Goal: Task Accomplishment & Management: Manage account settings

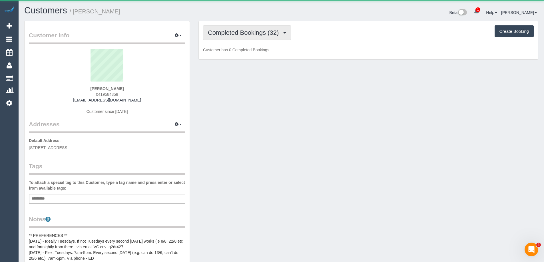
click at [264, 33] on span "Completed Bookings (32)" at bounding box center [245, 32] width 74 height 7
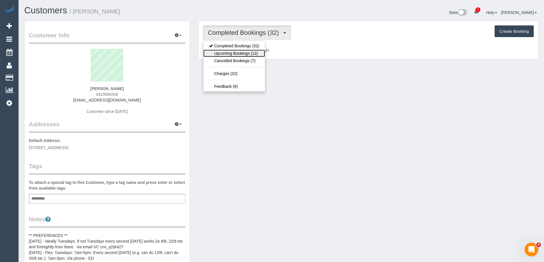
click at [258, 55] on link "Upcoming Bookings (12)" at bounding box center [234, 53] width 62 height 7
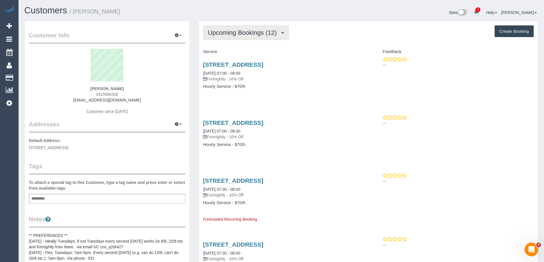
click at [246, 35] on span "Upcoming Bookings (12)" at bounding box center [244, 32] width 72 height 7
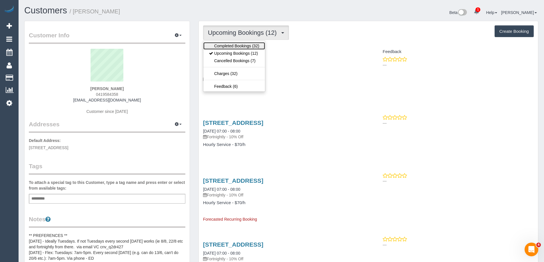
click at [245, 43] on link "Completed Bookings (32)" at bounding box center [234, 45] width 62 height 7
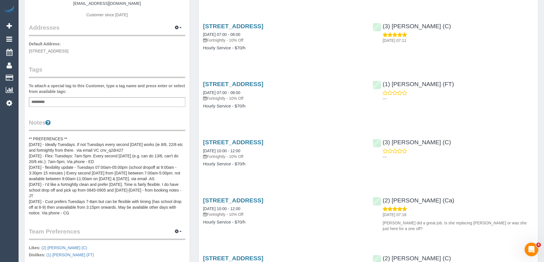
scroll to position [86, 0]
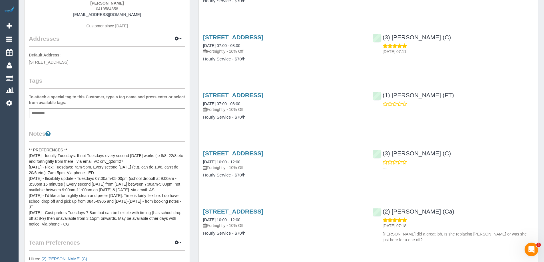
click at [98, 181] on pre "** PREFERENCES ** [DATE] - Ideally Tuesdays. If not Tuesdays every second [DATE…" at bounding box center [107, 187] width 157 height 80
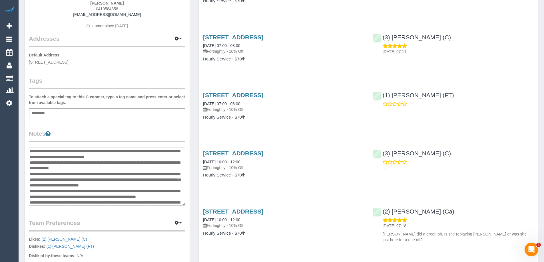
scroll to position [0, 0]
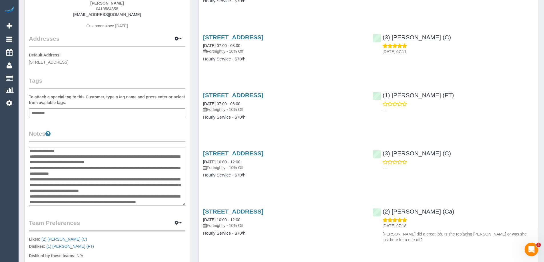
drag, startPoint x: 84, startPoint y: 202, endPoint x: 29, endPoint y: 153, distance: 73.2
click at [29, 153] on textarea "**********" at bounding box center [107, 176] width 157 height 59
drag, startPoint x: 89, startPoint y: 177, endPoint x: 86, endPoint y: 177, distance: 2.9
click at [88, 177] on textarea "**********" at bounding box center [107, 176] width 157 height 59
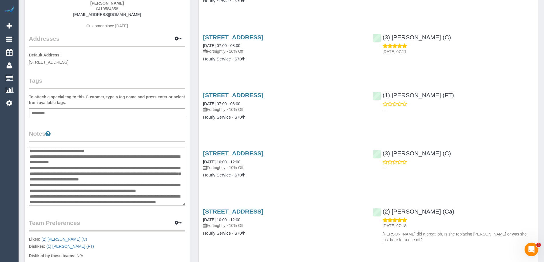
scroll to position [29, 0]
click at [86, 200] on textarea "**********" at bounding box center [107, 176] width 157 height 59
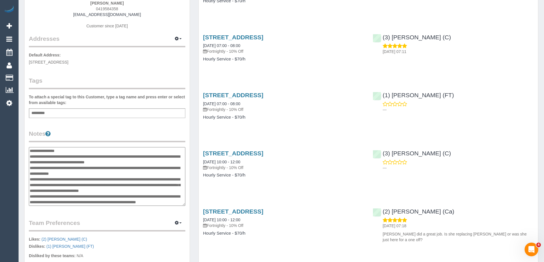
drag, startPoint x: 81, startPoint y: 202, endPoint x: 29, endPoint y: 151, distance: 72.3
click at [29, 151] on textarea "**********" at bounding box center [107, 176] width 157 height 59
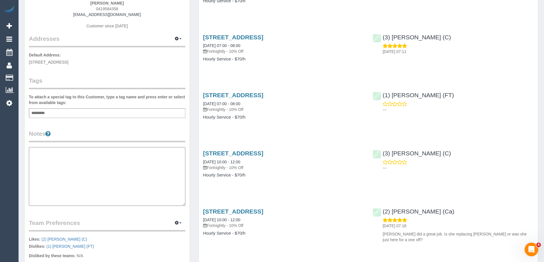
paste textarea "**********"
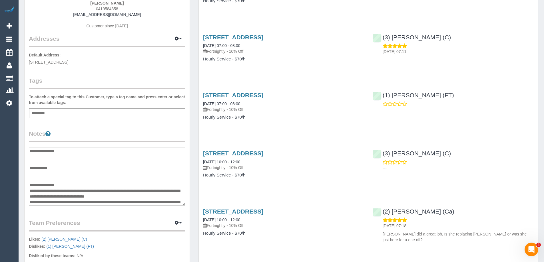
scroll to position [125, 0]
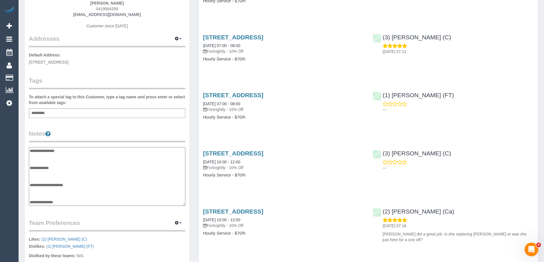
type textarea "**********"
click at [102, 137] on legend "Notes" at bounding box center [107, 136] width 157 height 13
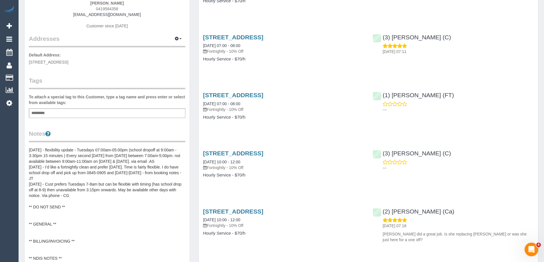
scroll to position [69, 0]
click at [109, 125] on div "Customer Info Edit Contact Info Send Message Email Preferences Special Sales Ta…" at bounding box center [107, 179] width 165 height 488
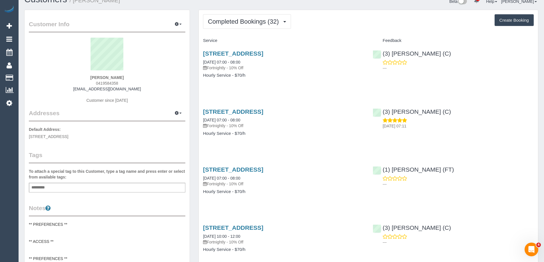
scroll to position [0, 0]
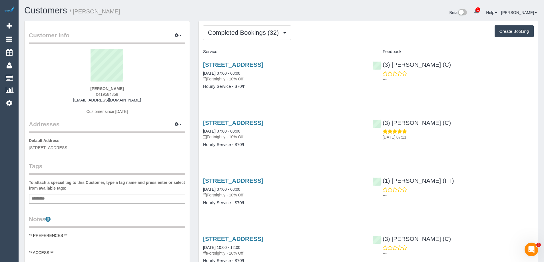
click at [144, 107] on div "[PERSON_NAME] 0419584358 [EMAIL_ADDRESS][DOMAIN_NAME] Customer since [DATE]" at bounding box center [107, 84] width 157 height 71
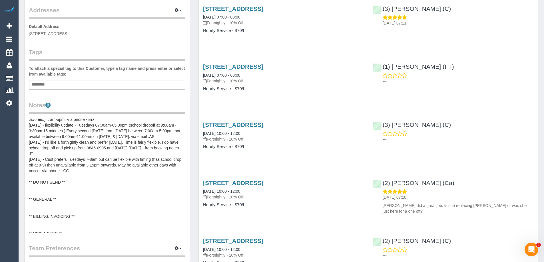
scroll to position [69, 0]
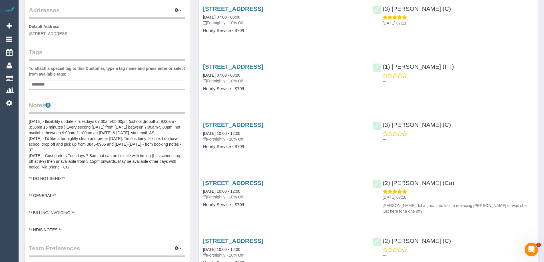
click at [43, 181] on pre "** PREFERENCES ** ** ACCESS ** ** PREFERENCES ** [DATE] - Ideally Tuesdays. If …" at bounding box center [107, 176] width 157 height 114
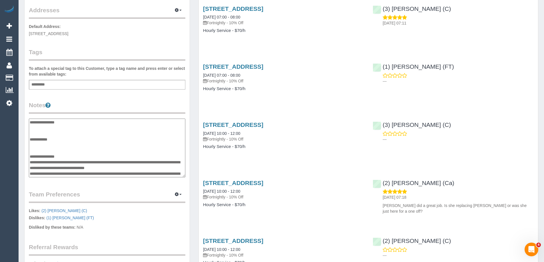
scroll to position [126, 0]
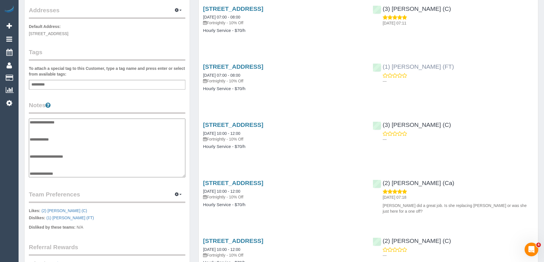
drag, startPoint x: 410, startPoint y: 71, endPoint x: 383, endPoint y: 68, distance: 27.4
click at [383, 68] on div "(1) [PERSON_NAME] (FT) ---" at bounding box center [453, 73] width 170 height 28
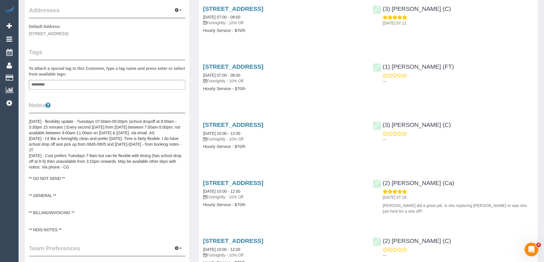
copy link "(1) [PERSON_NAME] (FT)"
click at [49, 186] on pre "** PREFERENCES ** ** ACCESS ** ** PREFERENCES ** [DATE] - Ideally Tuesdays. If …" at bounding box center [107, 176] width 157 height 114
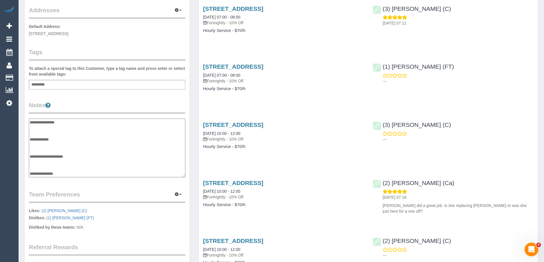
click at [46, 132] on textarea "**********" at bounding box center [107, 148] width 157 height 59
click at [53, 127] on textarea "**********" at bounding box center [107, 148] width 157 height 59
type textarea "**********"
click at [117, 103] on legend "Notes" at bounding box center [107, 107] width 157 height 13
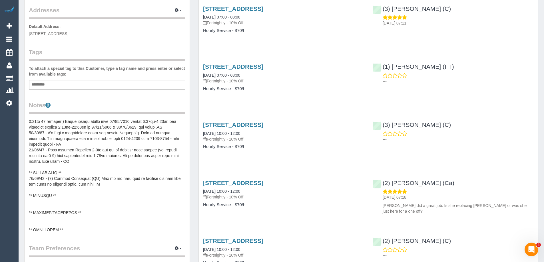
scroll to position [74, 0]
click at [175, 248] on button "button" at bounding box center [178, 248] width 14 height 9
click at [150, 258] on link "Manage Preferences" at bounding box center [161, 259] width 49 height 7
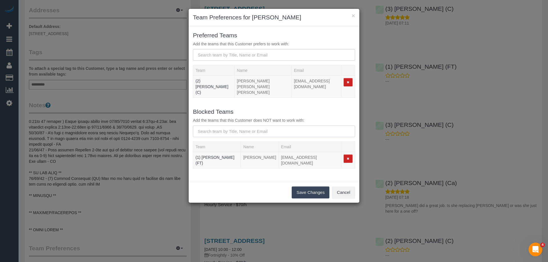
click at [225, 127] on input "text" at bounding box center [274, 132] width 162 height 12
click at [352, 187] on button "Cancel" at bounding box center [343, 193] width 23 height 12
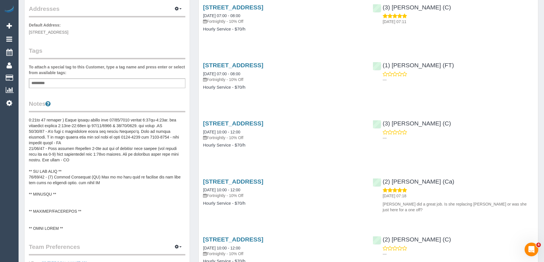
scroll to position [0, 0]
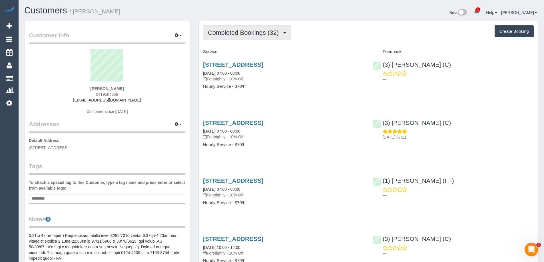
click at [251, 38] on button "Completed Bookings (32)" at bounding box center [247, 32] width 88 height 15
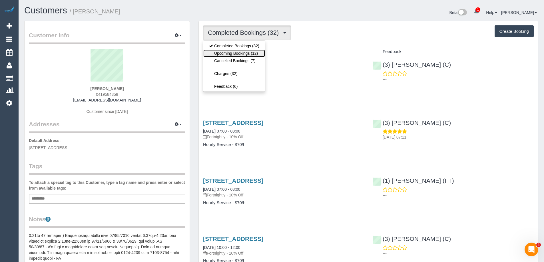
click at [252, 55] on link "Upcoming Bookings (12)" at bounding box center [234, 53] width 62 height 7
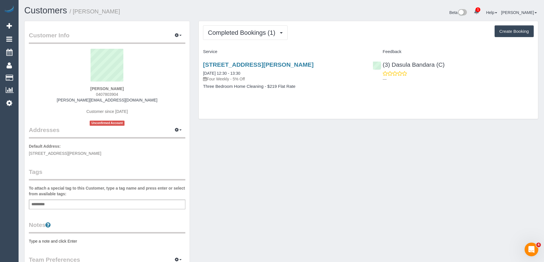
drag, startPoint x: 121, startPoint y: 95, endPoint x: 90, endPoint y: 95, distance: 30.6
click at [90, 95] on div "Ned Efe 0407803904 ned.efe@gmail.com Customer since 2025 Unconfirmed Account" at bounding box center [107, 87] width 157 height 77
copy span "0407803904"
drag, startPoint x: 216, startPoint y: 194, endPoint x: 236, endPoint y: 192, distance: 20.4
click at [216, 194] on div "Customer Info Edit Contact Info Send Message Email Preferences Special Sales Ta…" at bounding box center [281, 212] width 523 height 383
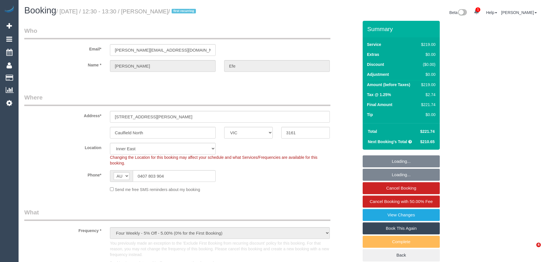
select select "VIC"
select select "number:28"
select select "number:15"
select select "number:19"
select select "number:24"
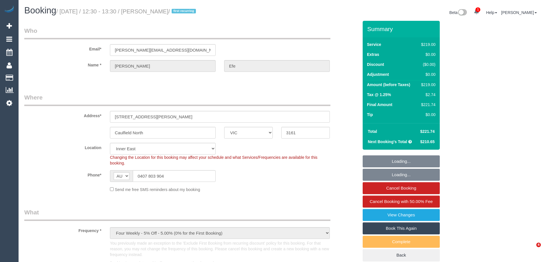
select select "number:34"
select select "number:13"
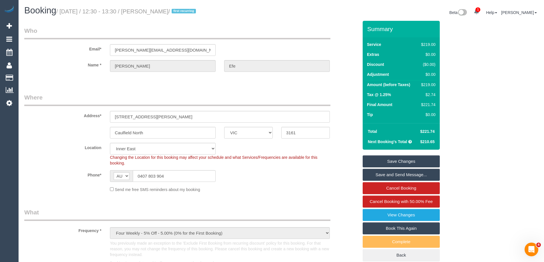
drag, startPoint x: 289, startPoint y: 79, endPoint x: 239, endPoint y: 124, distance: 67.7
click at [289, 79] on fieldset "Who Email* ned.efe@gmail.com Name * Ned Efe" at bounding box center [191, 54] width 334 height 55
click at [177, 177] on input "0407 803 904" at bounding box center [174, 177] width 83 height 12
click at [388, 213] on link "View Changes" at bounding box center [401, 215] width 77 height 12
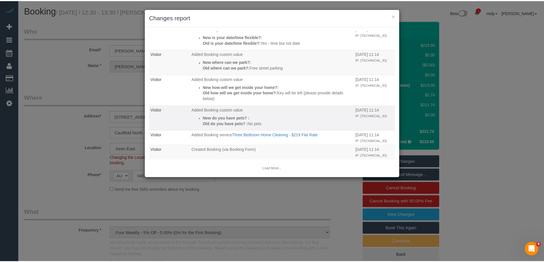
scroll to position [563, 0]
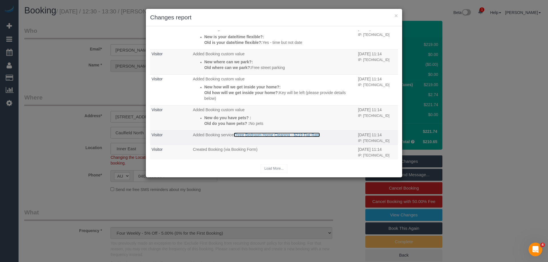
click at [297, 136] on link "Three Bedroom Home Cleaning - $219 Flat Rate" at bounding box center [277, 135] width 86 height 5
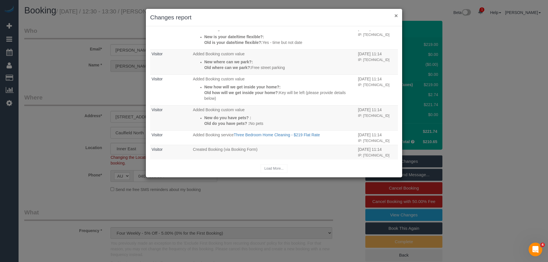
click at [396, 17] on button "×" at bounding box center [396, 16] width 3 height 6
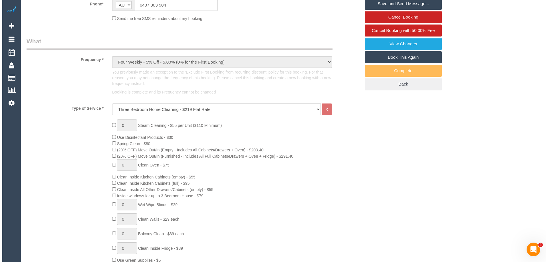
scroll to position [0, 0]
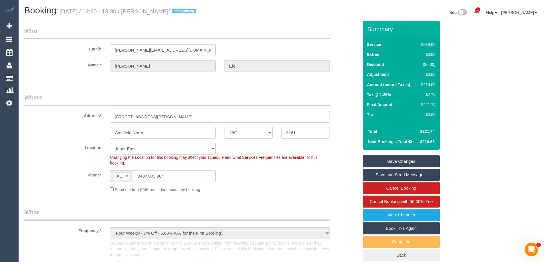
click at [408, 213] on link "View Changes" at bounding box center [401, 215] width 77 height 12
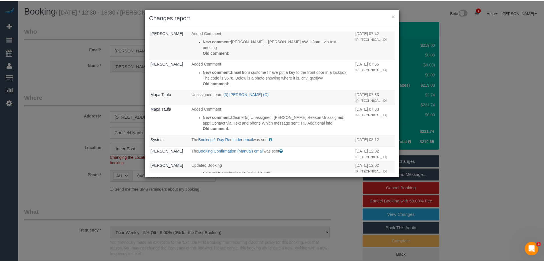
scroll to position [143, 0]
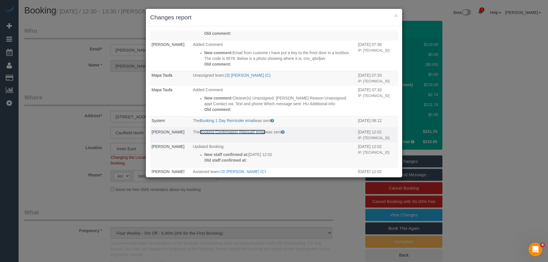
click at [239, 135] on link "Booking Confirmation (Manual) email" at bounding box center [233, 132] width 66 height 5
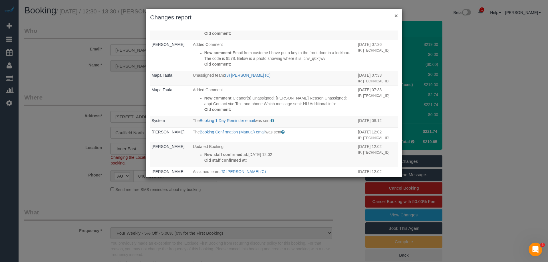
click at [396, 15] on button "×" at bounding box center [396, 16] width 3 height 6
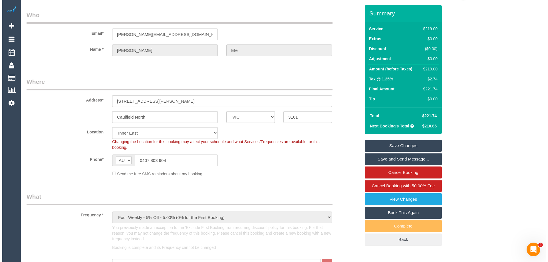
scroll to position [0, 0]
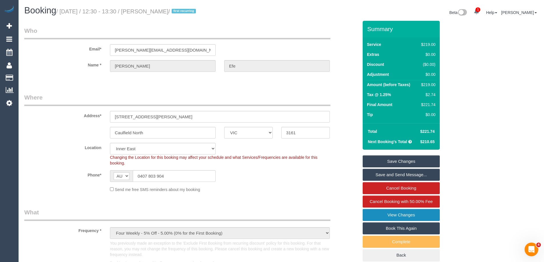
click at [407, 217] on link "View Changes" at bounding box center [401, 215] width 77 height 12
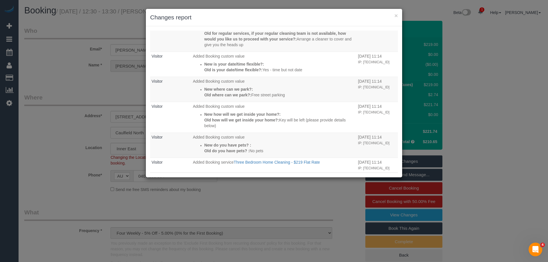
scroll to position [563, 0]
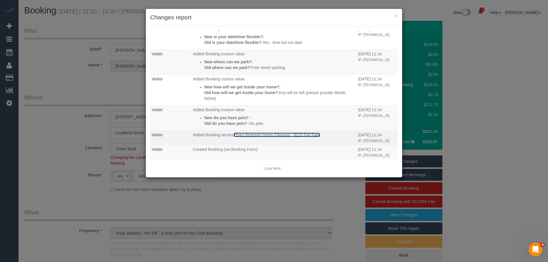
click at [272, 137] on link "Three Bedroom Home Cleaning - $219 Flat Rate" at bounding box center [277, 135] width 86 height 5
